Goal: Find specific page/section: Find specific page/section

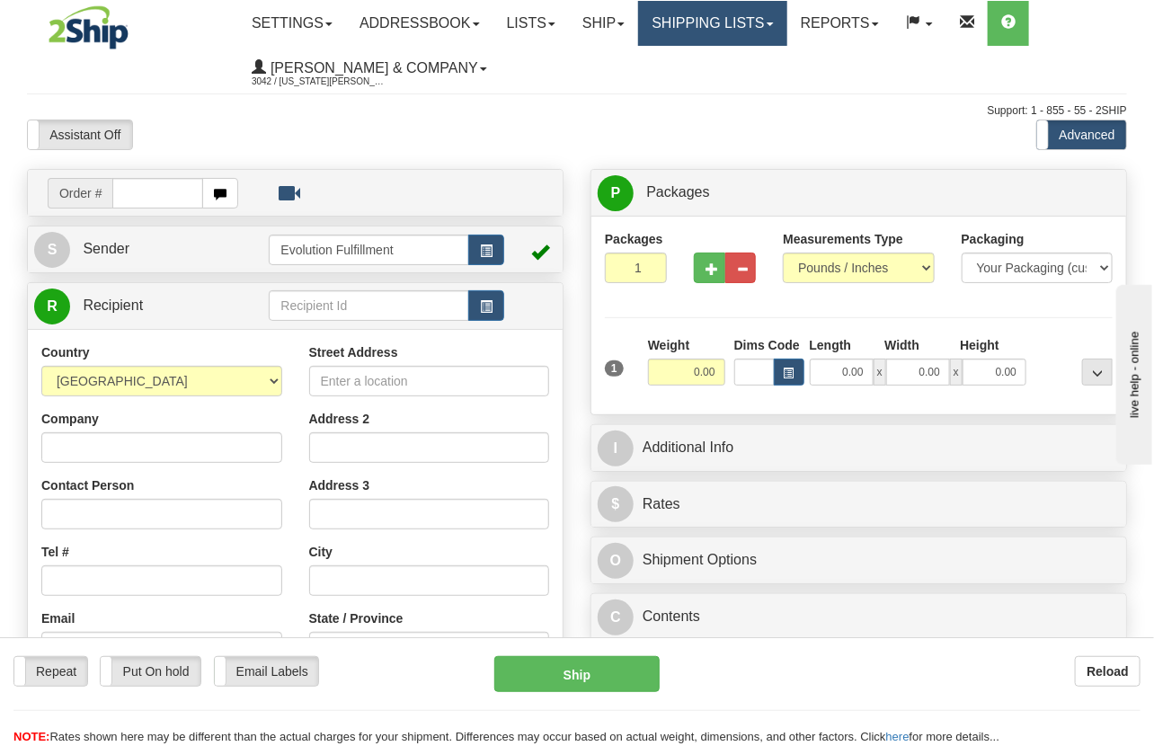
click at [724, 27] on link "Shipping lists" at bounding box center [712, 23] width 148 height 45
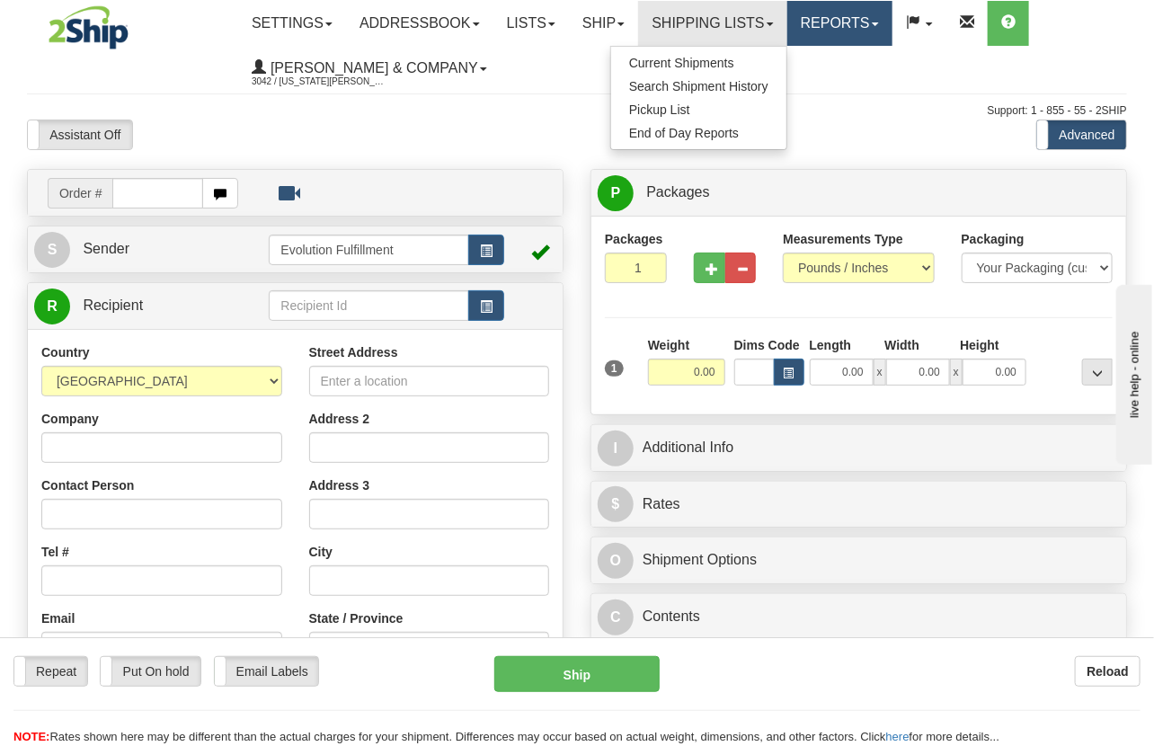
click at [850, 10] on link "Reports" at bounding box center [840, 23] width 105 height 45
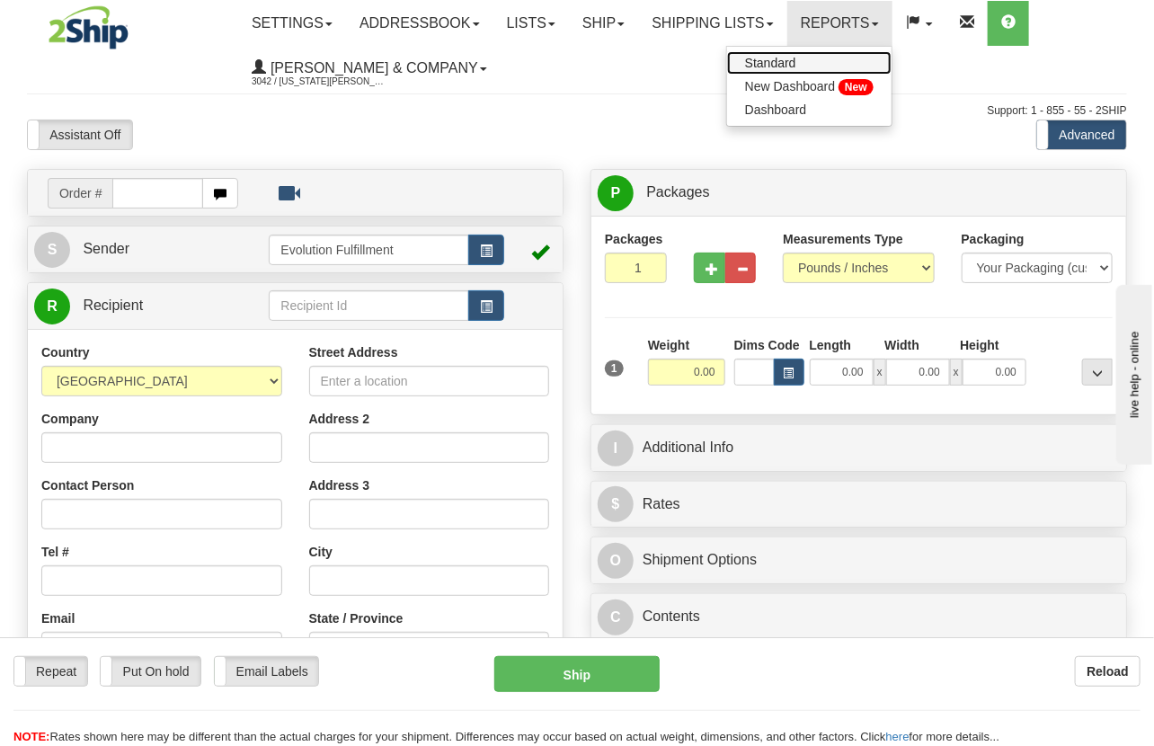
click at [797, 58] on span "Standard" at bounding box center [770, 63] width 51 height 14
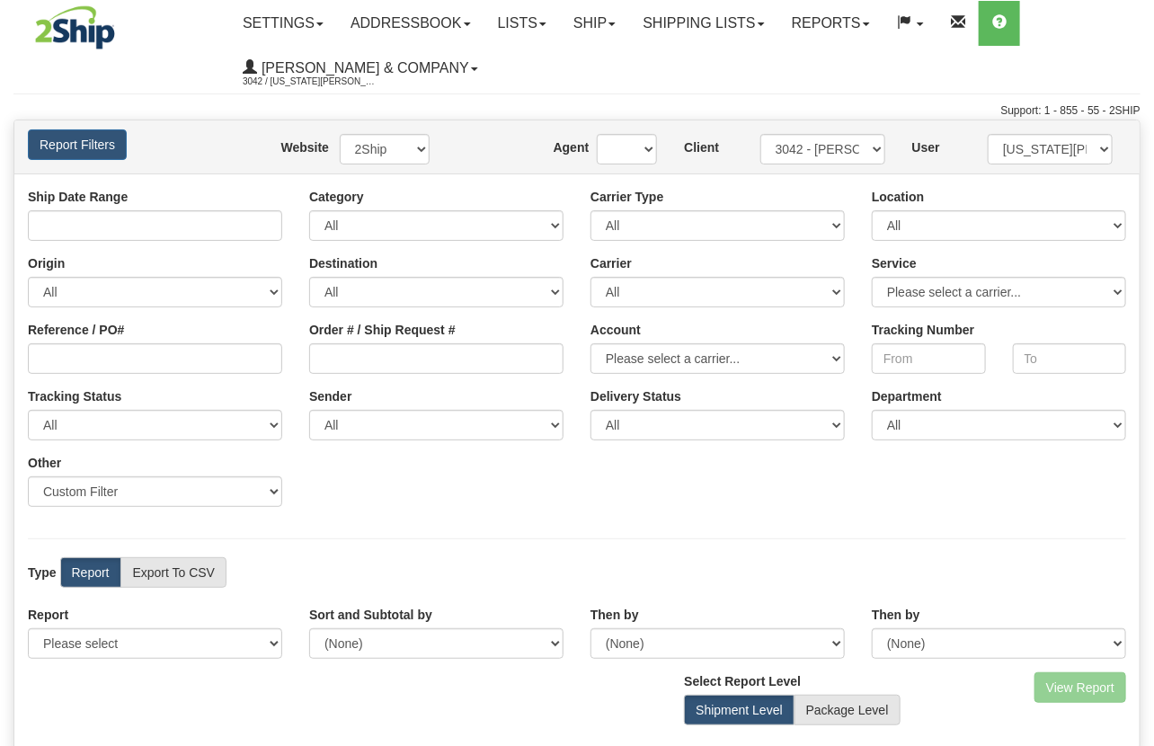
type input "08/12/2025 And 08/18/2025"
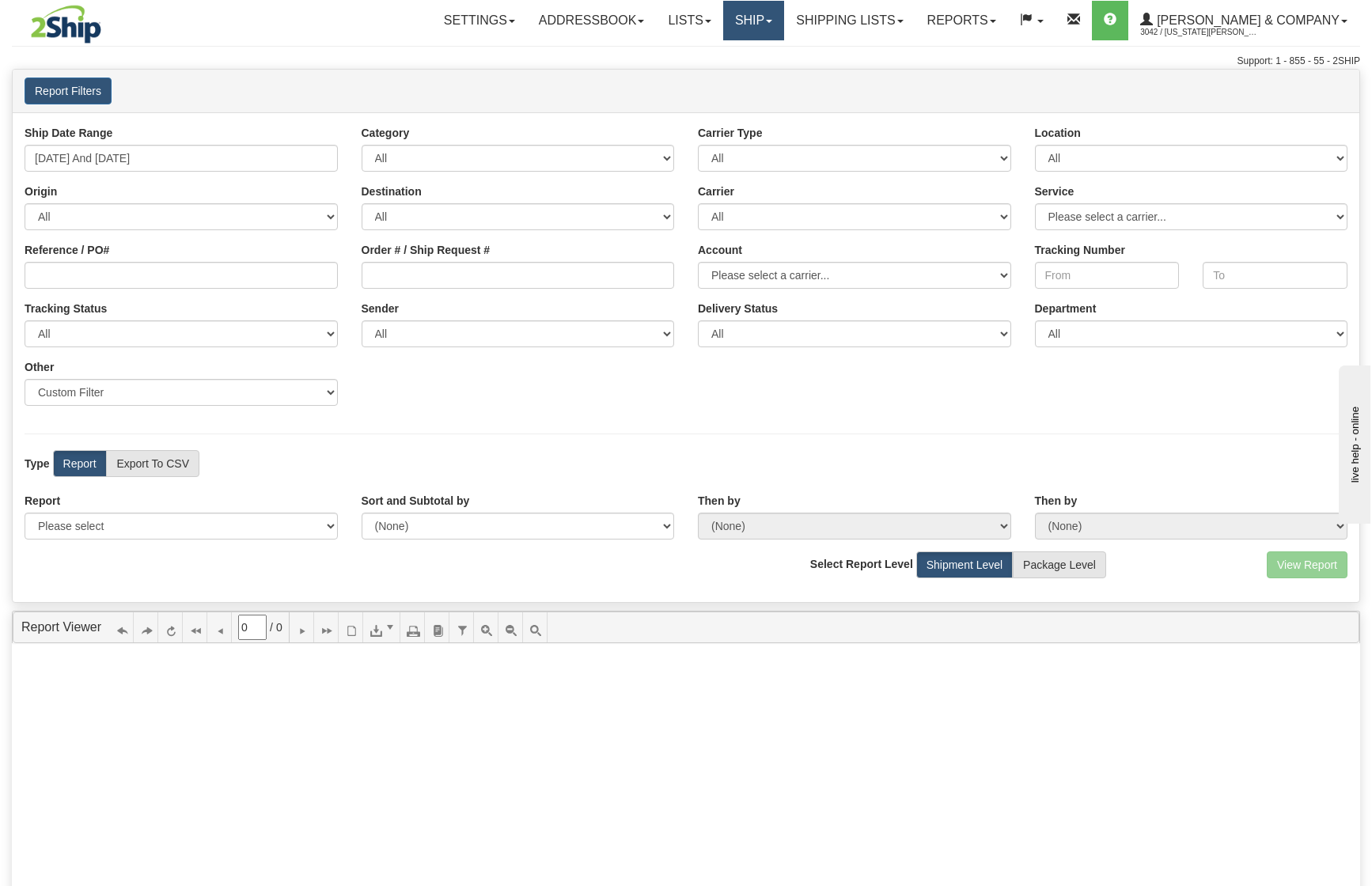
click at [784, 16] on link "Ship" at bounding box center [753, 20] width 61 height 40
click at [716, 51] on span "Ship Screen" at bounding box center [686, 55] width 60 height 12
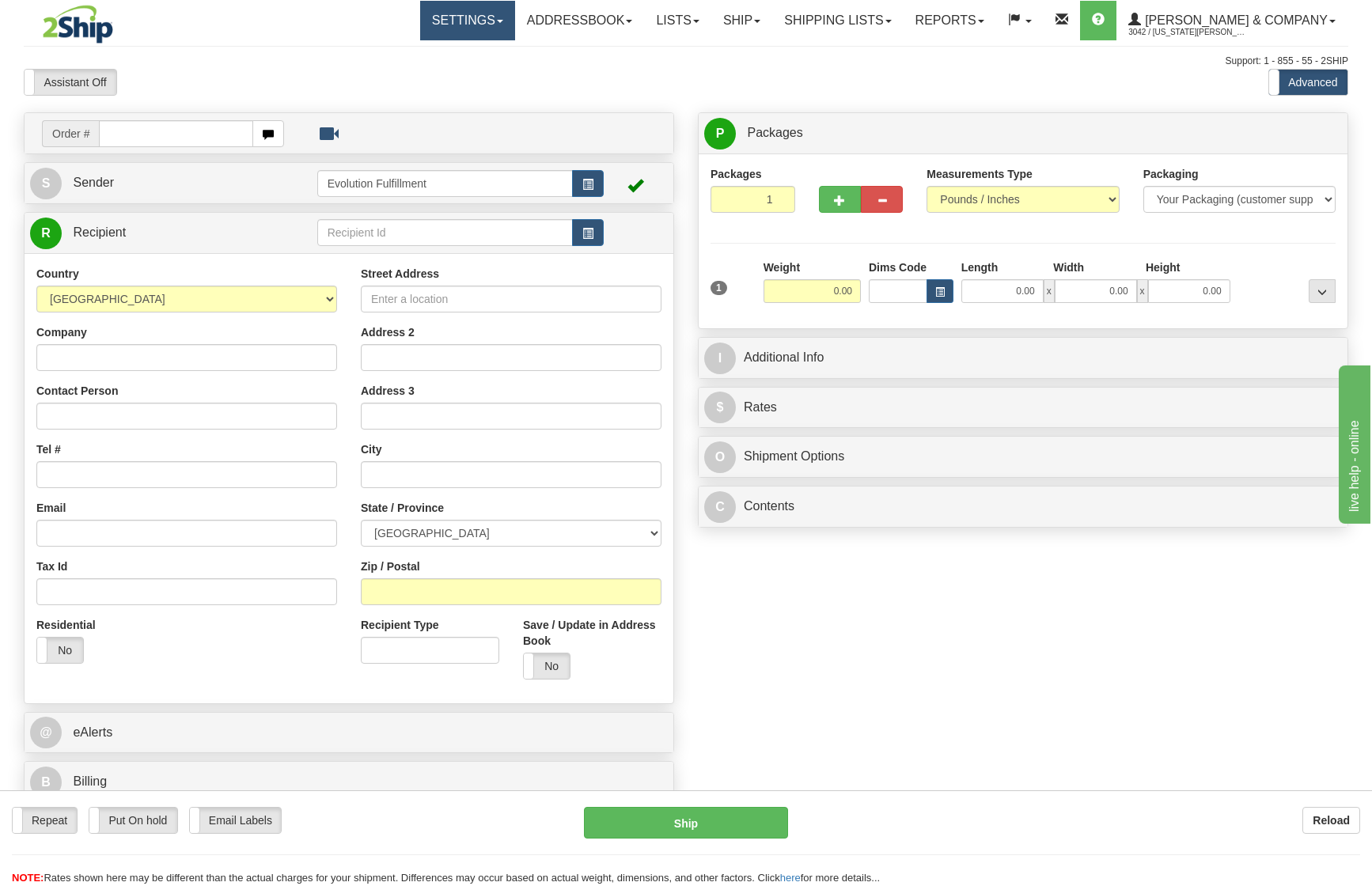
click at [515, 11] on link "Settings" at bounding box center [467, 20] width 95 height 40
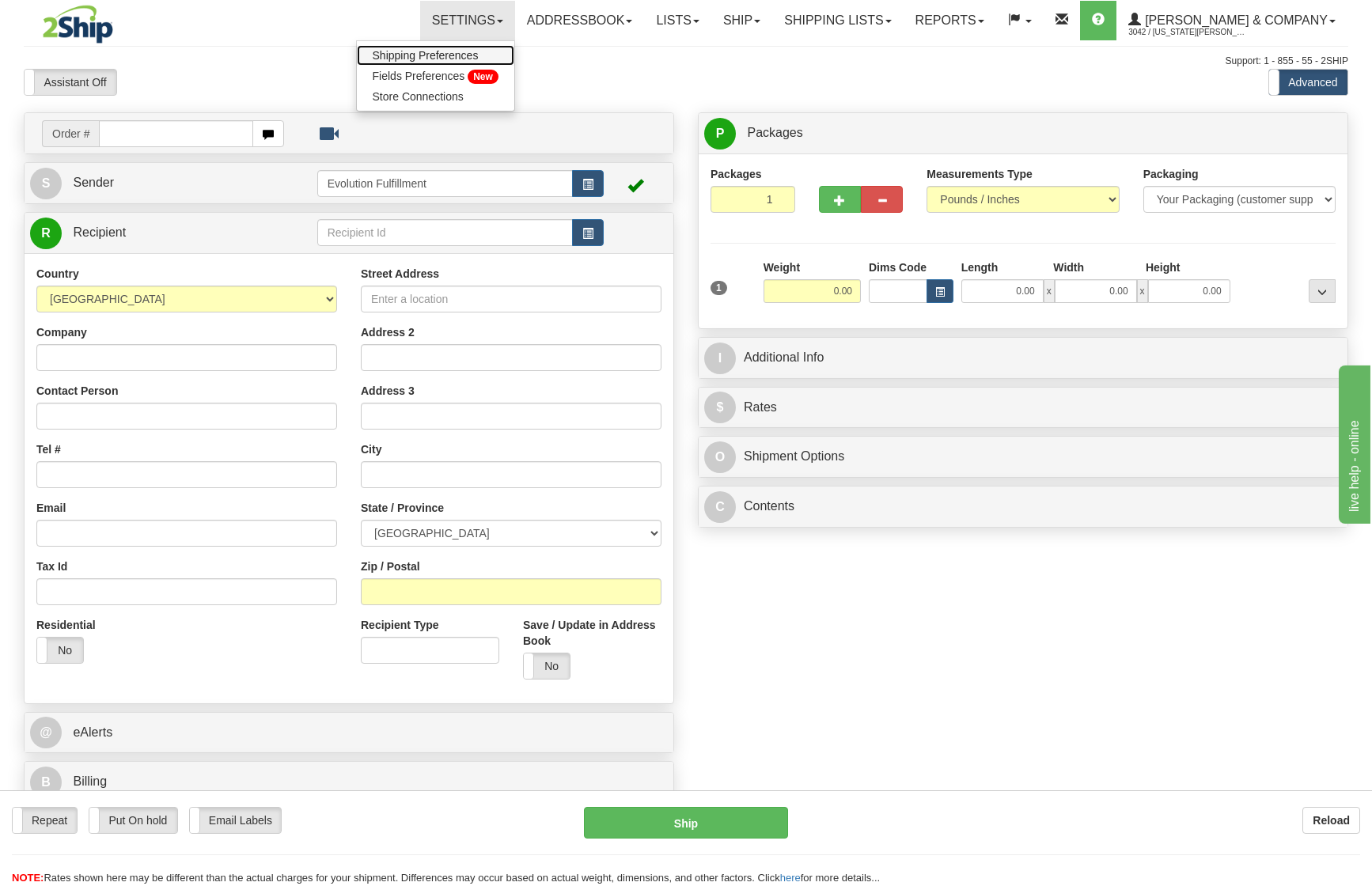
click at [479, 55] on span "Shipping Preferences" at bounding box center [425, 55] width 106 height 12
